Goal: Check status

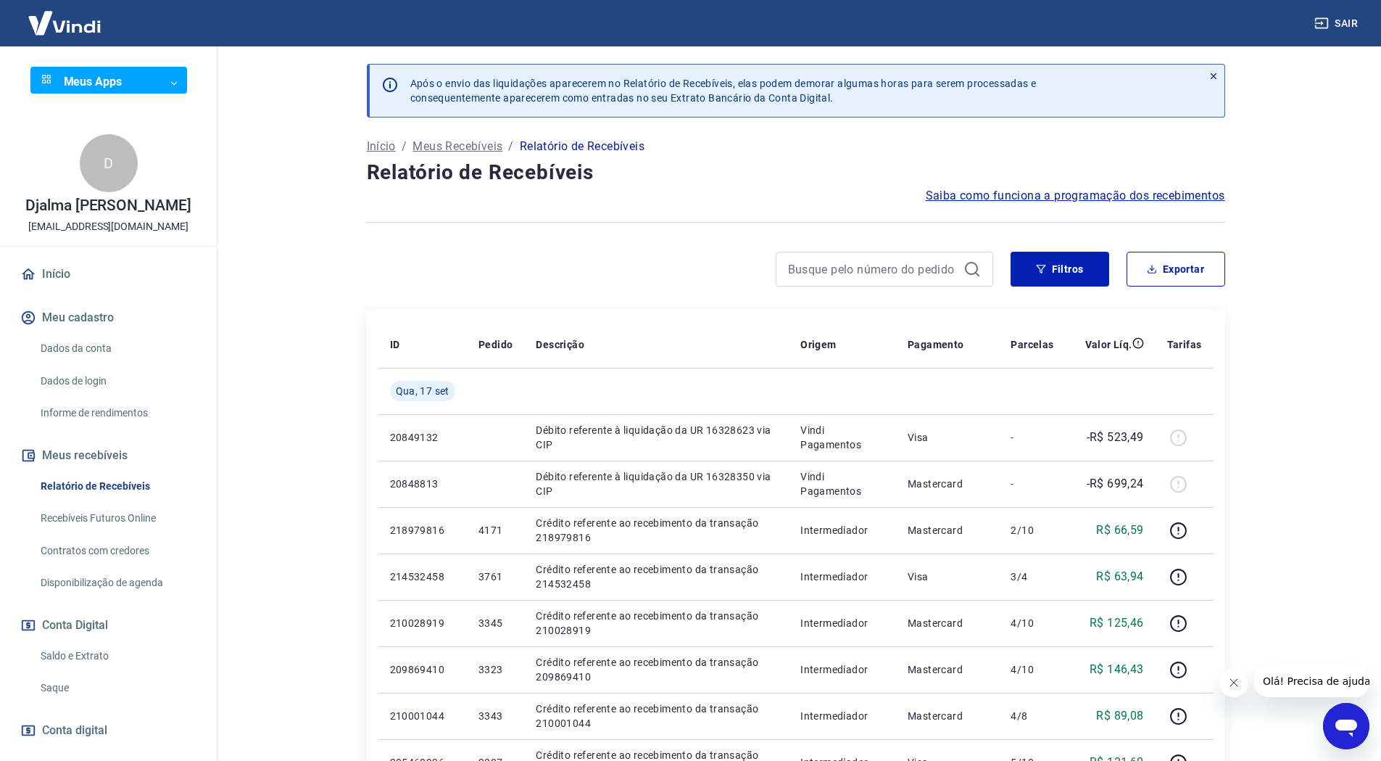
click at [91, 666] on link "Saldo e Extrato" at bounding box center [117, 656] width 165 height 30
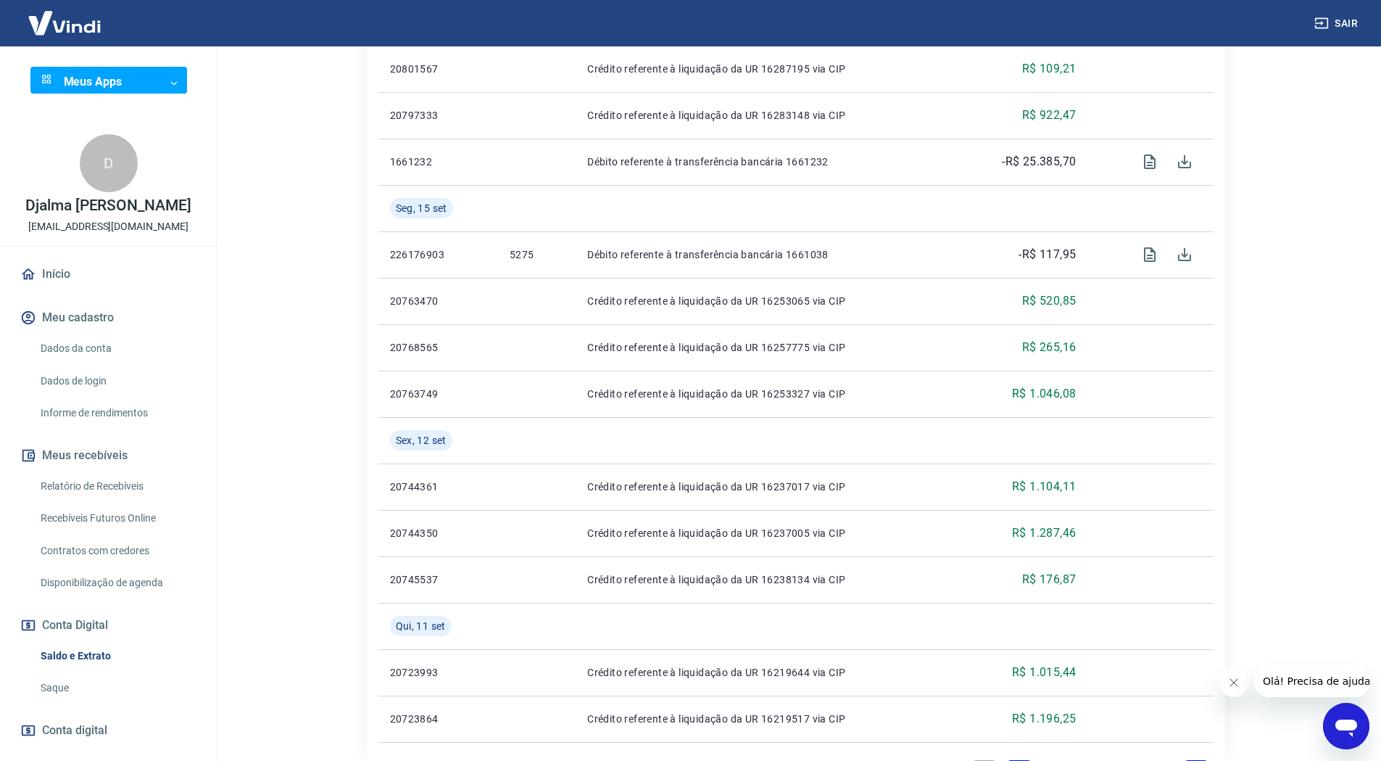
scroll to position [990, 0]
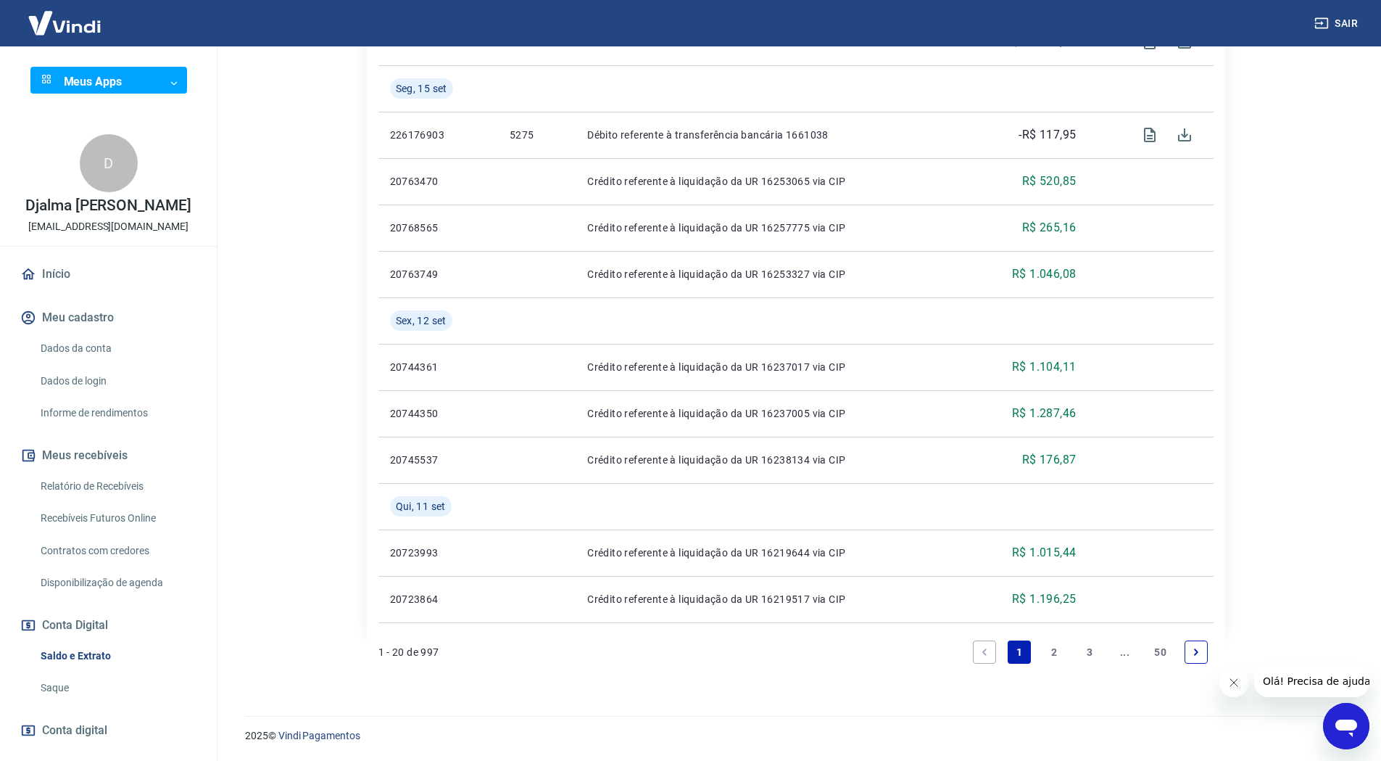
click at [1059, 651] on link "2" at bounding box center [1054, 651] width 23 height 23
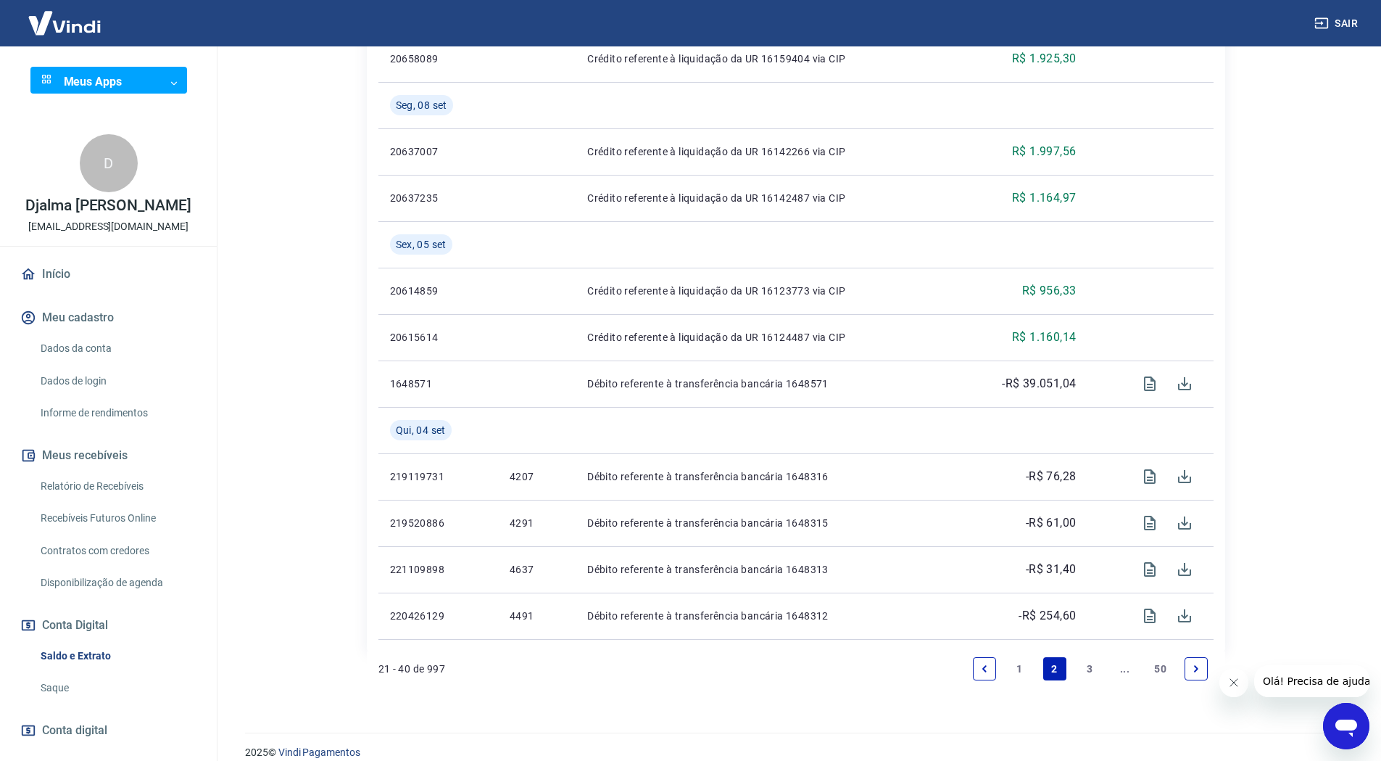
scroll to position [990, 0]
